Goal: Check status: Check status

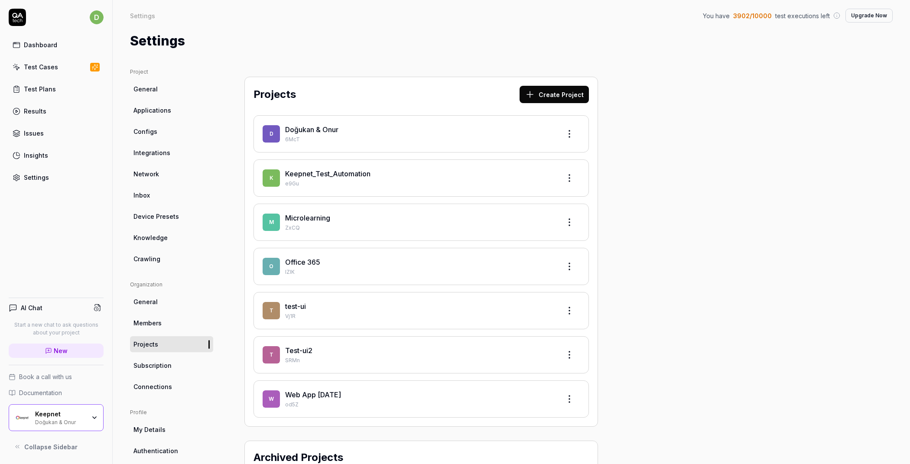
click at [63, 69] on link "Test Cases" at bounding box center [56, 66] width 95 height 17
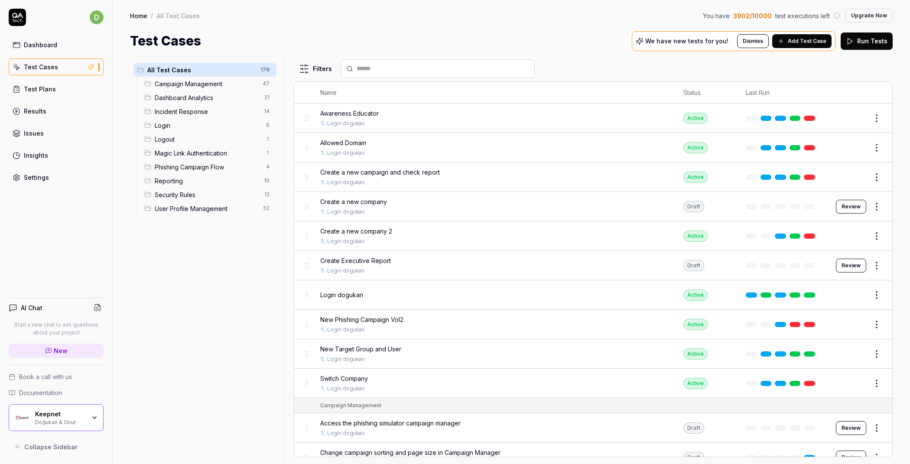
click at [85, 419] on div "Doğukan & Onur" at bounding box center [60, 421] width 50 height 7
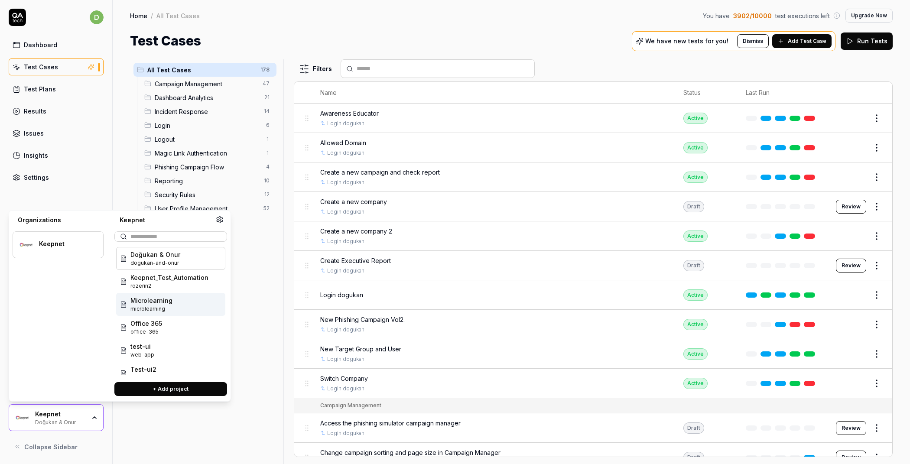
click at [867, 294] on html "d Dashboard Test Cases Test Plans Results Issues Insights Settings AI Chat Star…" at bounding box center [455, 232] width 910 height 464
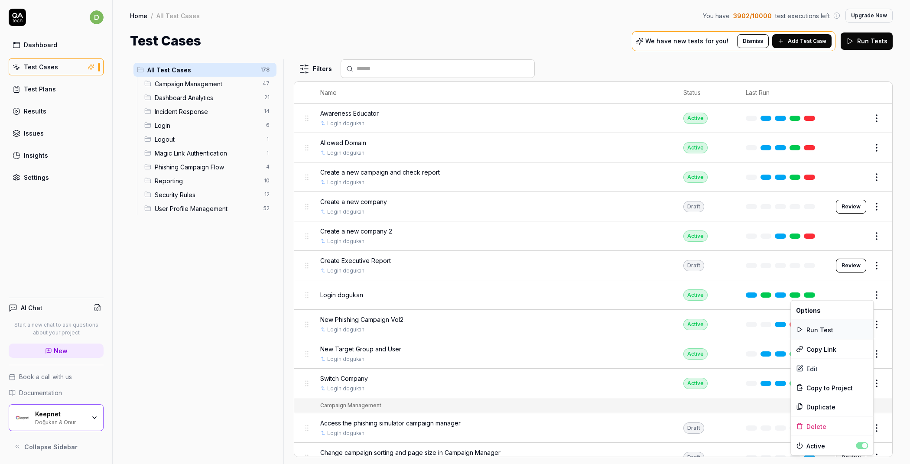
click at [833, 325] on div "Run Test" at bounding box center [832, 329] width 82 height 19
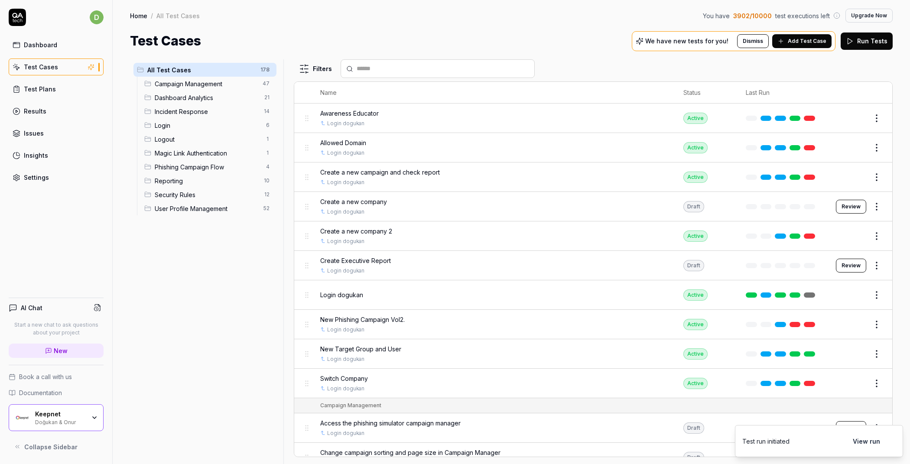
click at [862, 441] on button "View run" at bounding box center [866, 440] width 38 height 17
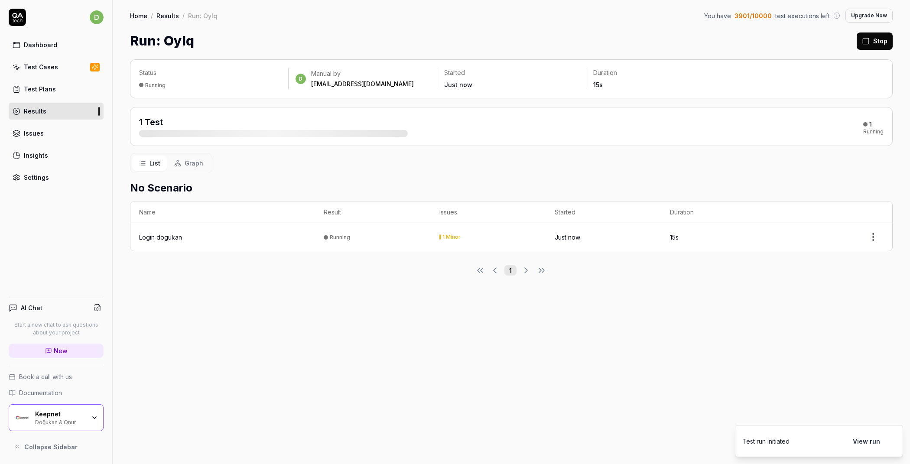
click at [66, 72] on link "Test Cases" at bounding box center [56, 66] width 95 height 17
